Goal: Information Seeking & Learning: Learn about a topic

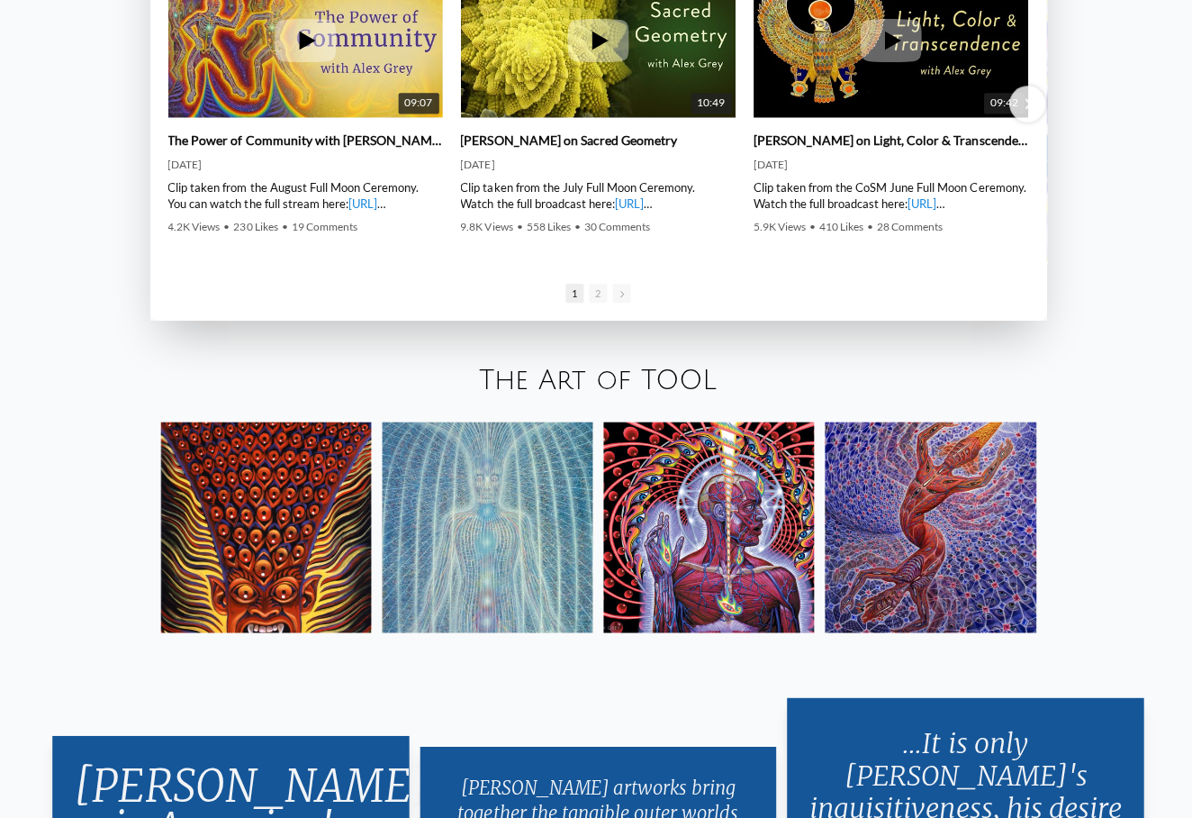
scroll to position [2930, 0]
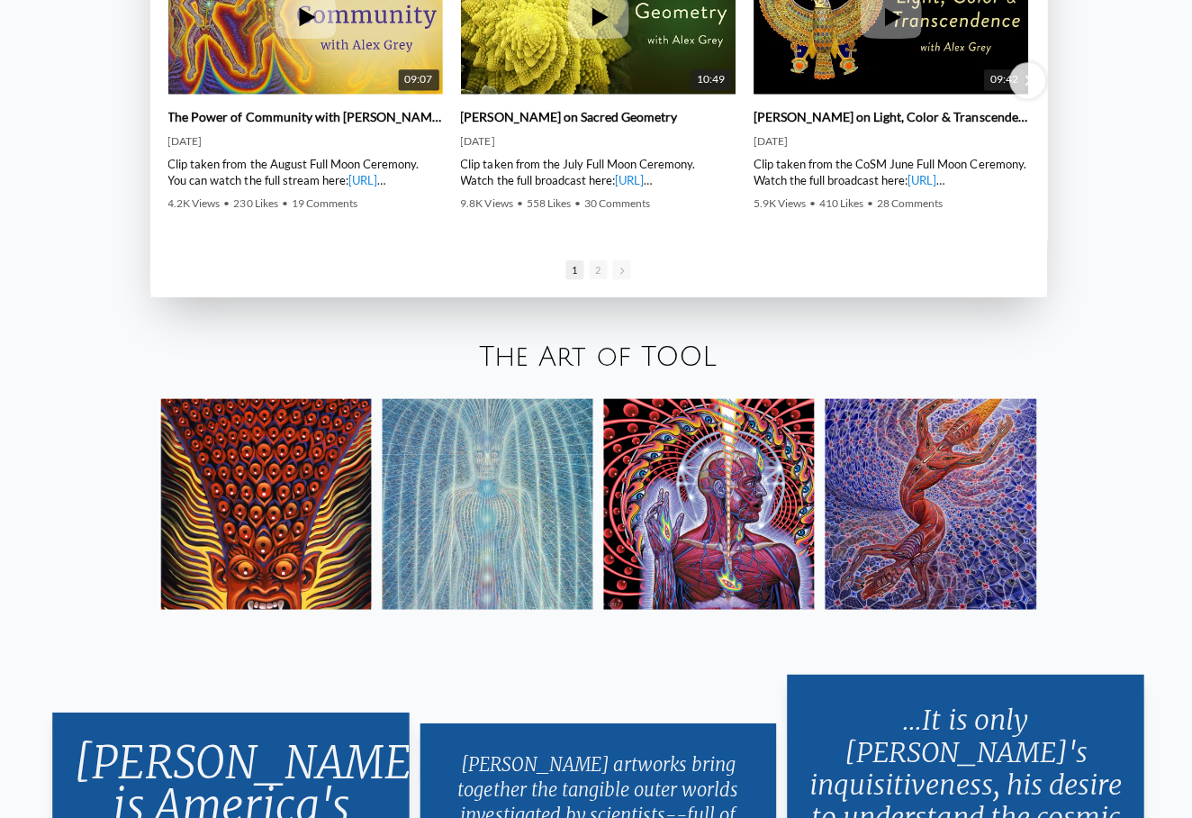
click at [536, 556] on img at bounding box center [486, 505] width 210 height 210
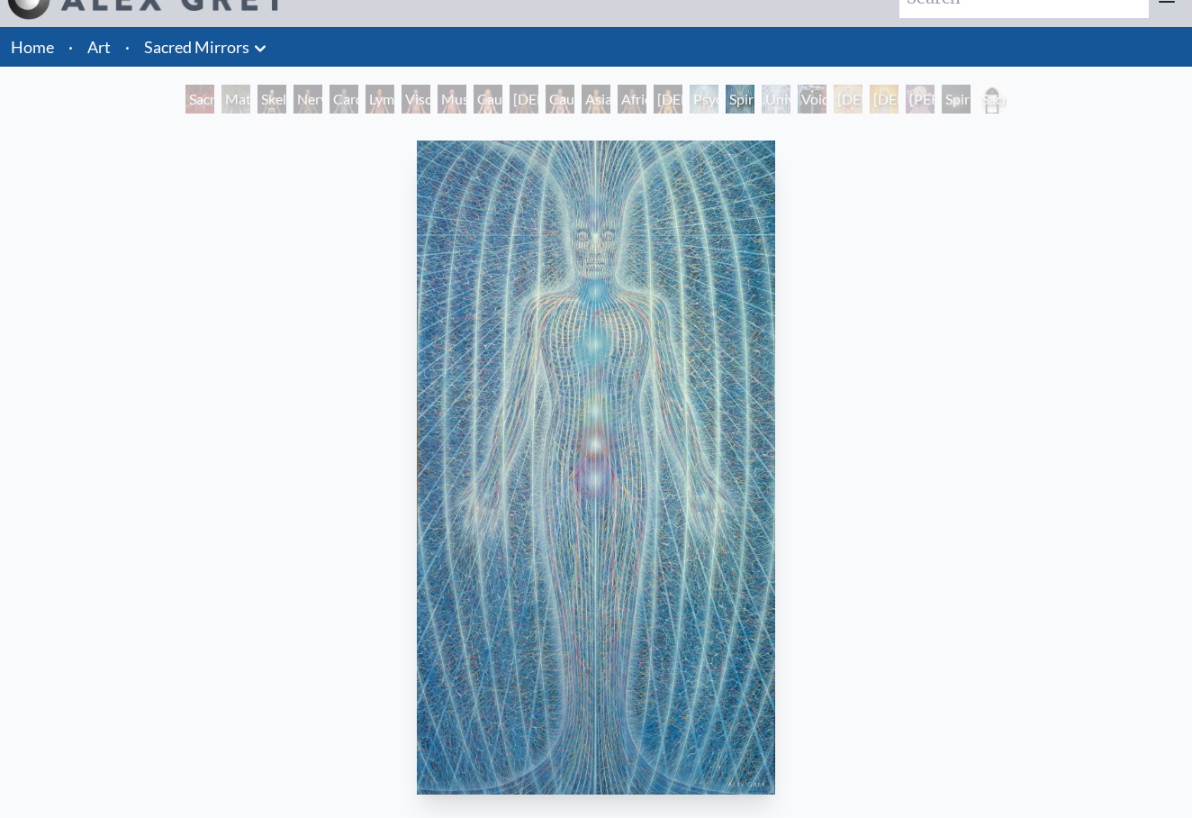
scroll to position [32, 0]
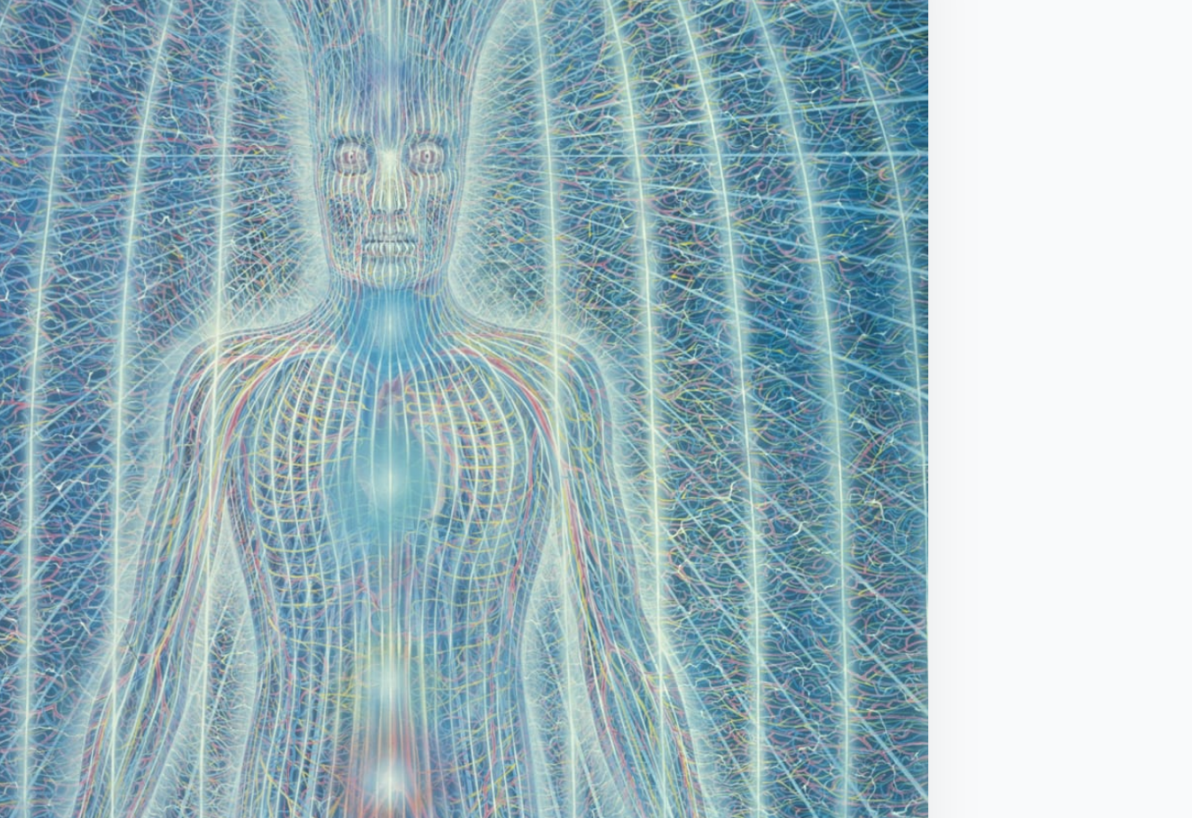
scroll to position [32, 0]
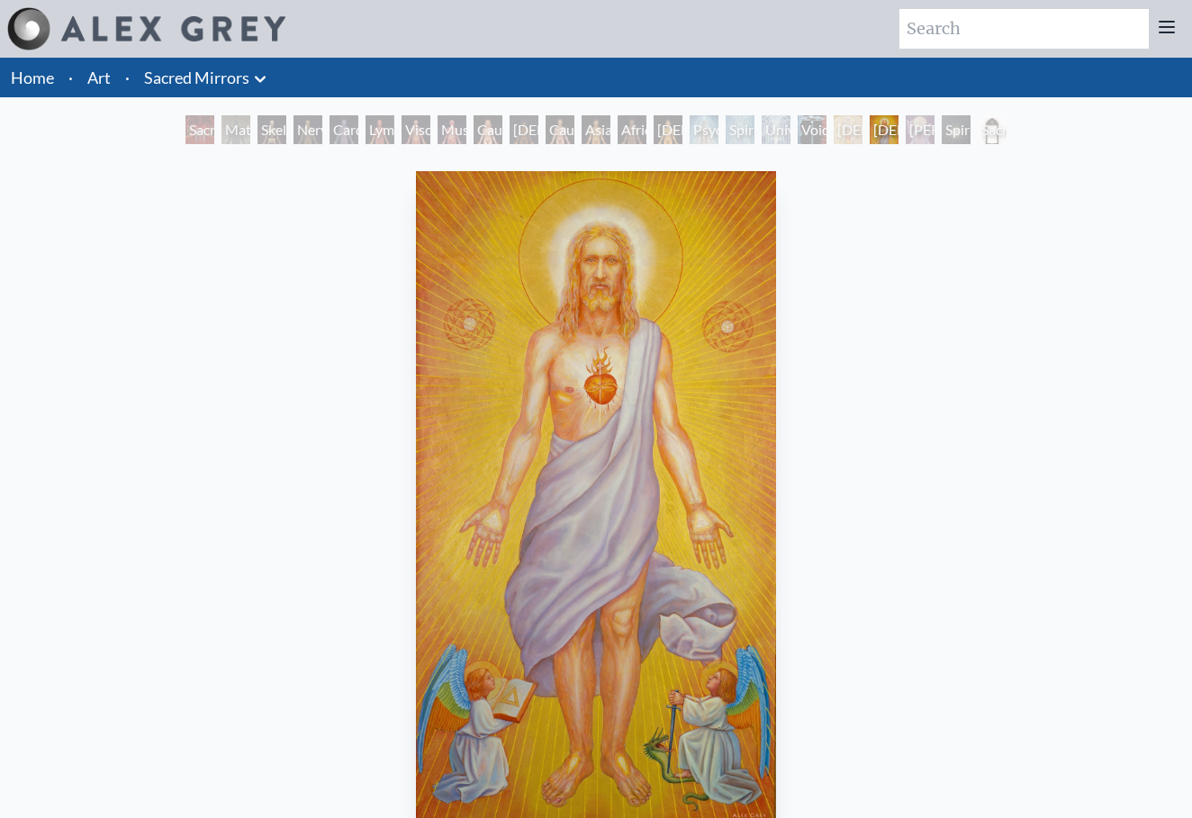
scroll to position [32, 0]
